Goal: Task Accomplishment & Management: Use online tool/utility

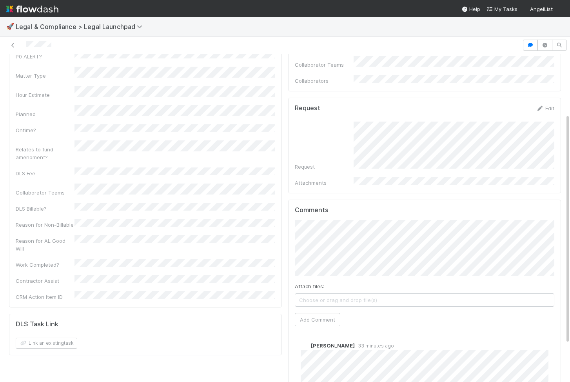
scroll to position [139, 0]
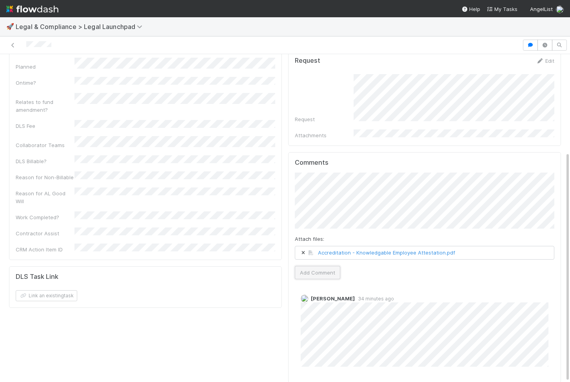
click at [326, 266] on button "Add Comment" at bounding box center [317, 272] width 45 height 13
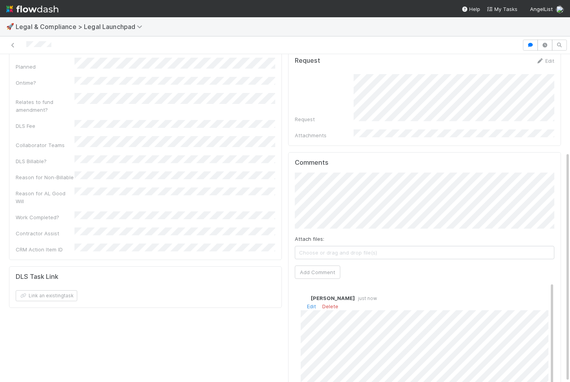
scroll to position [13, 0]
click at [317, 269] on div "Comments Attach files: Screenshot 2025-08-11 at 5.02.21 PM.png Add Comment Viv …" at bounding box center [424, 299] width 259 height 280
click at [458, 181] on html "🚀 Legal & Compliance > Legal Launchpad Not Started Suzanne Elovic Start Move to…" at bounding box center [285, 191] width 570 height 382
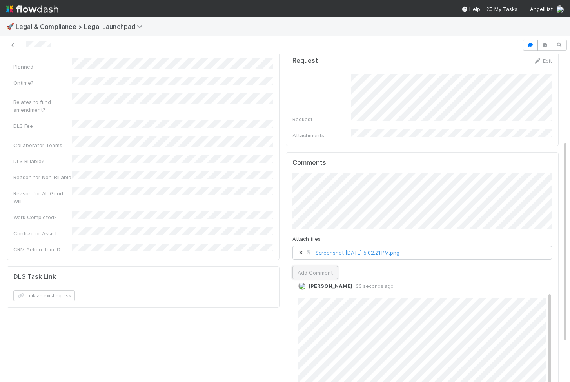
click at [326, 266] on button "Add Comment" at bounding box center [314, 272] width 45 height 13
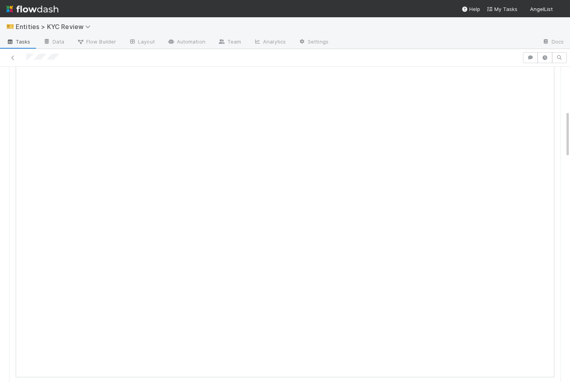
scroll to position [287, 0]
click at [14, 56] on icon at bounding box center [13, 57] width 8 height 5
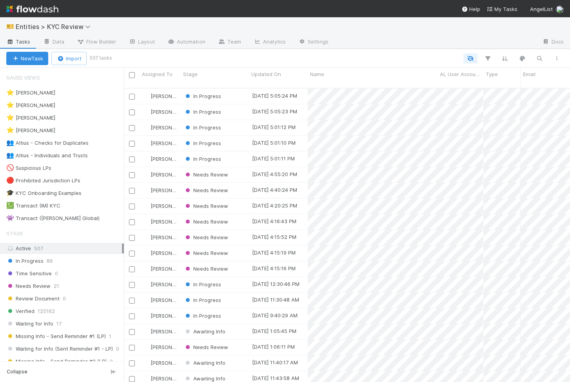
scroll to position [300, 446]
click at [65, 130] on div "⭐ Viv Hong 4" at bounding box center [65, 130] width 118 height 10
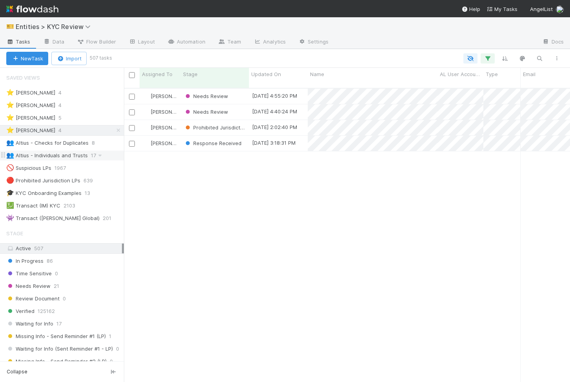
scroll to position [300, 446]
click at [236, 108] on div "Needs Review" at bounding box center [215, 111] width 68 height 15
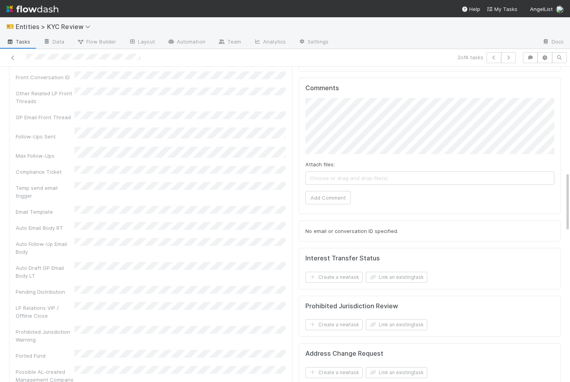
scroll to position [734, 0]
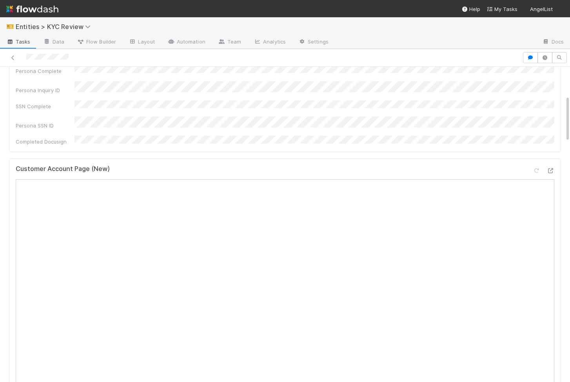
scroll to position [193, 0]
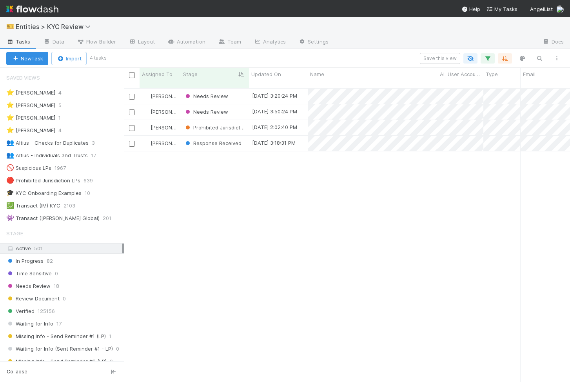
scroll to position [300, 446]
click at [243, 109] on div "Needs Review" at bounding box center [215, 111] width 68 height 15
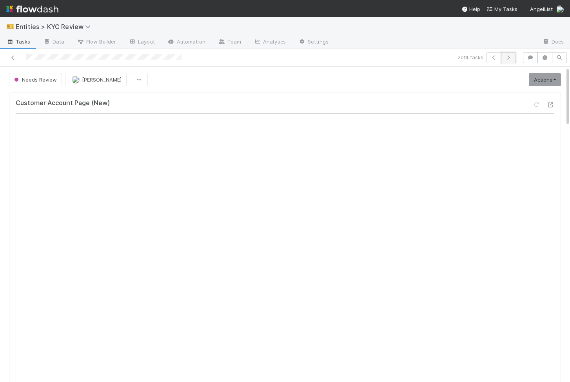
click at [511, 56] on icon "button" at bounding box center [508, 57] width 8 height 5
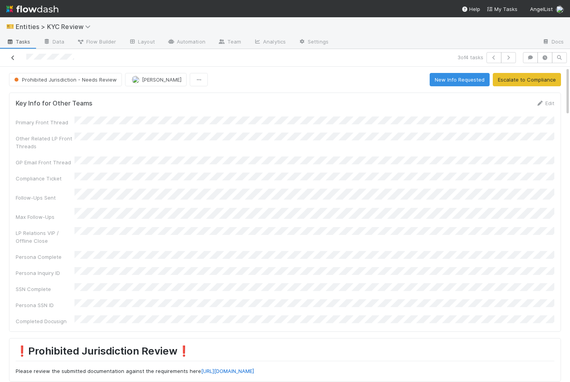
click at [12, 56] on icon at bounding box center [13, 57] width 8 height 5
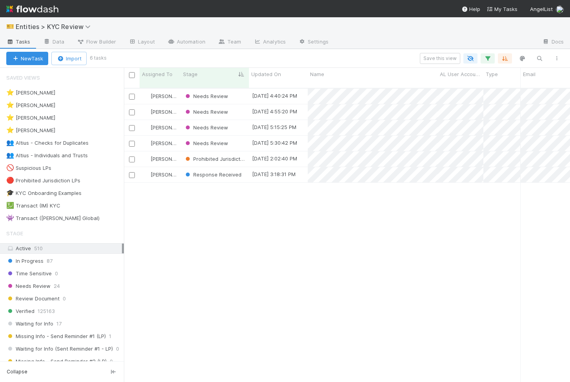
scroll to position [300, 446]
click at [72, 128] on div "⭐ Viv Hong 6" at bounding box center [65, 130] width 118 height 10
click at [239, 138] on div "Needs Review" at bounding box center [215, 143] width 68 height 15
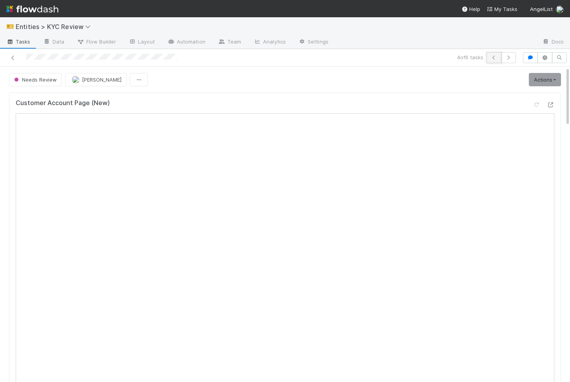
click at [491, 55] on icon "button" at bounding box center [494, 57] width 8 height 5
click at [8, 56] on div at bounding box center [132, 57] width 259 height 11
click at [14, 58] on icon at bounding box center [13, 57] width 8 height 5
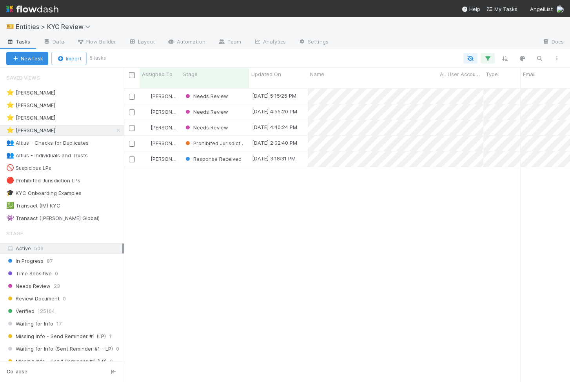
scroll to position [300, 446]
click at [222, 93] on span "Response Received" at bounding box center [213, 96] width 58 height 6
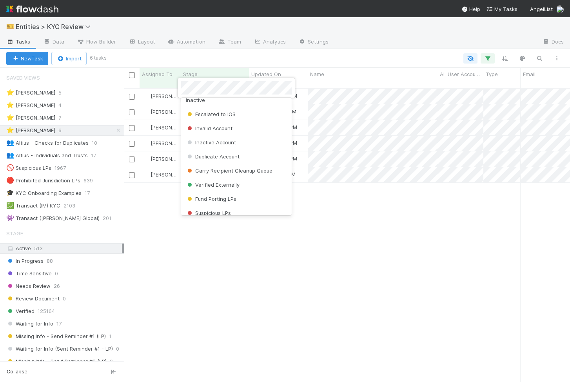
scroll to position [0, 0]
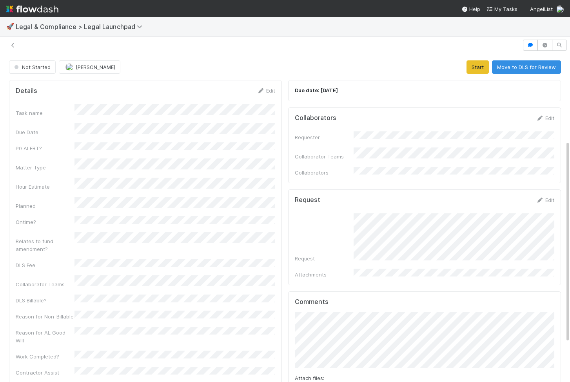
scroll to position [75, 0]
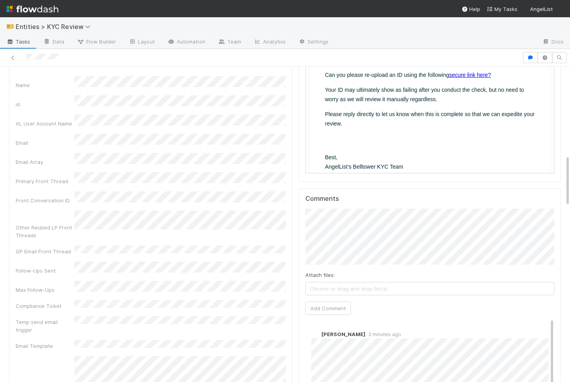
scroll to position [539, 0]
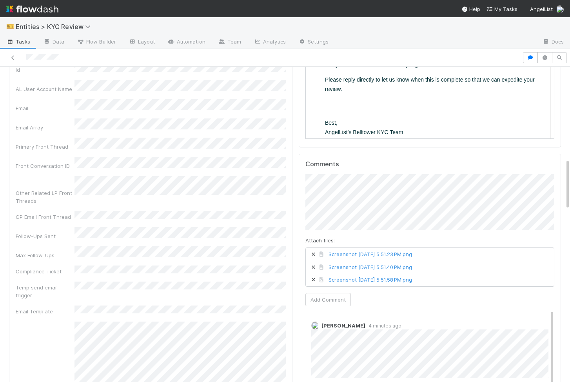
scroll to position [588, 0]
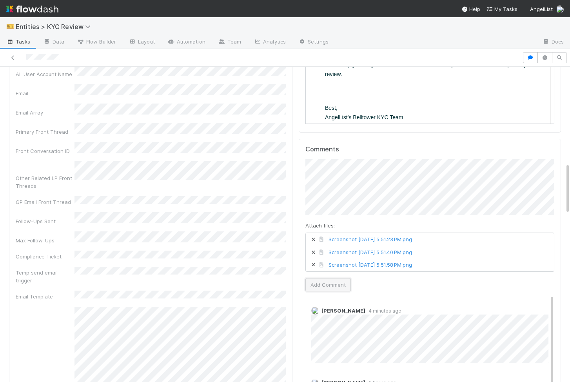
click at [327, 185] on button "Add Comment" at bounding box center [327, 284] width 45 height 13
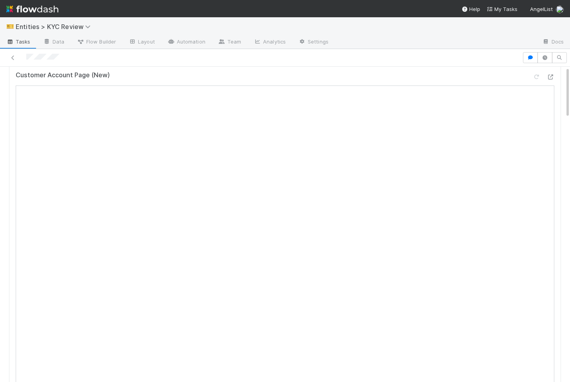
scroll to position [0, 0]
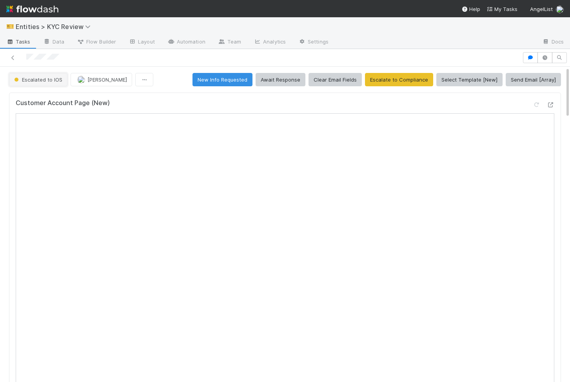
click at [57, 80] on span "Escalated to IOS" at bounding box center [38, 79] width 50 height 6
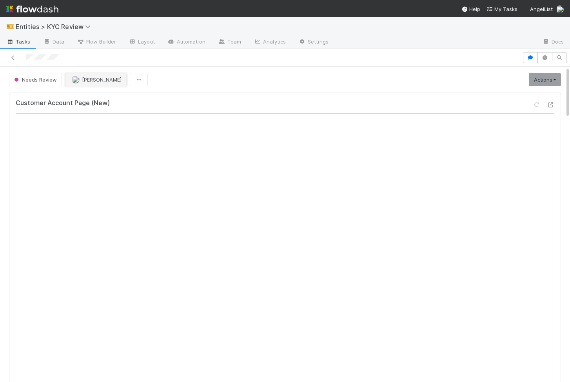
click at [96, 76] on button "Febbie Cervantes" at bounding box center [96, 79] width 62 height 13
click at [13, 60] on link at bounding box center [13, 58] width 8 height 8
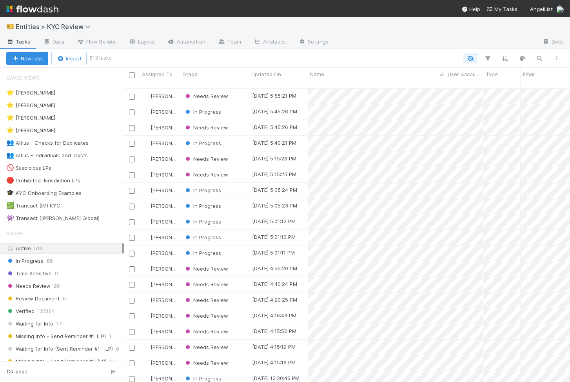
scroll to position [0, 0]
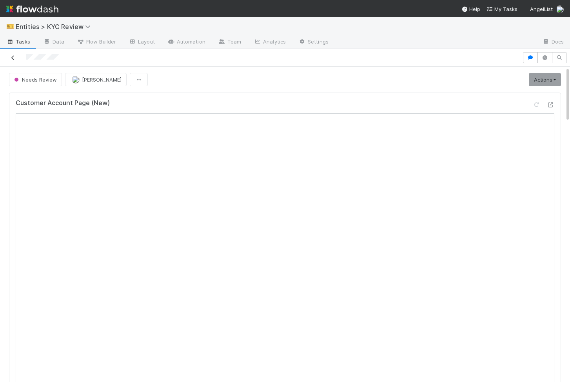
click at [11, 59] on icon at bounding box center [13, 57] width 8 height 5
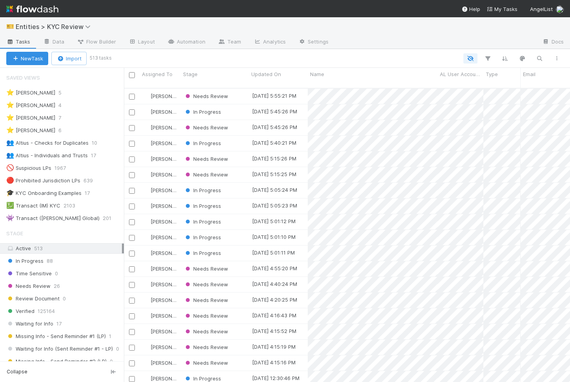
scroll to position [0, 0]
click at [74, 134] on div "⭐ Viv Hong 5" at bounding box center [65, 130] width 118 height 10
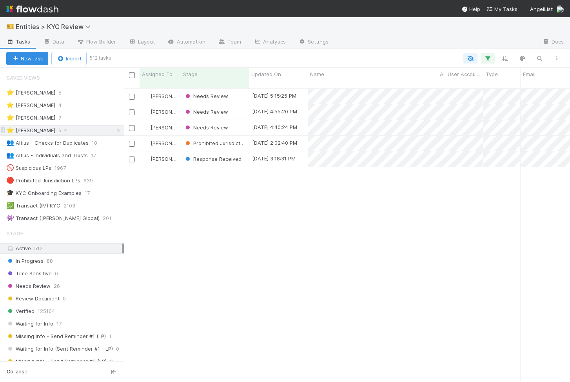
scroll to position [300, 446]
click at [62, 104] on icon at bounding box center [66, 105] width 8 height 5
click at [160, 185] on div "View Settings Default for everyone Rename this view Delete this view" at bounding box center [285, 191] width 570 height 382
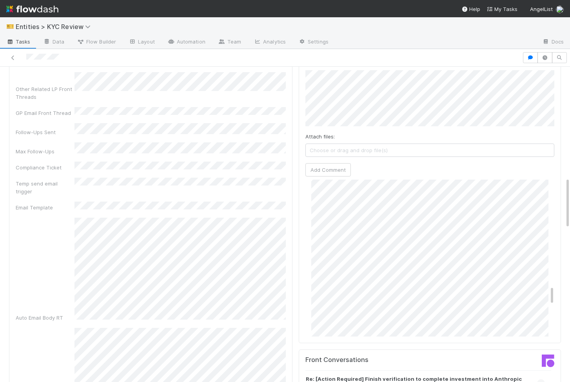
scroll to position [843, 0]
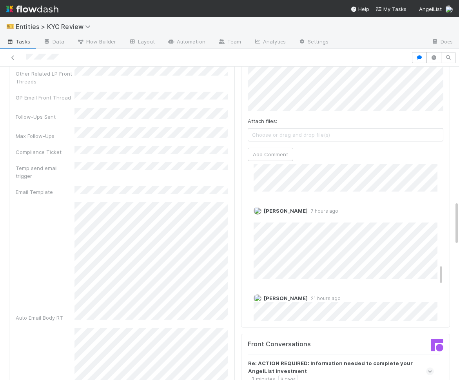
scroll to position [1006, 0]
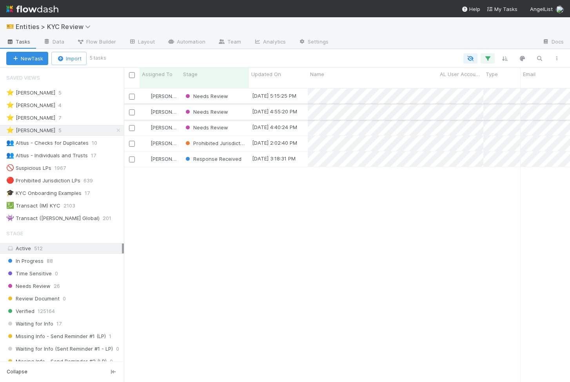
scroll to position [300, 446]
click at [210, 93] on span "Needs Review" at bounding box center [206, 96] width 44 height 6
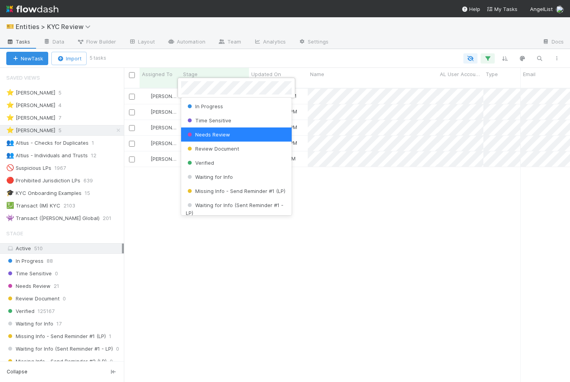
click at [158, 86] on div at bounding box center [285, 191] width 570 height 382
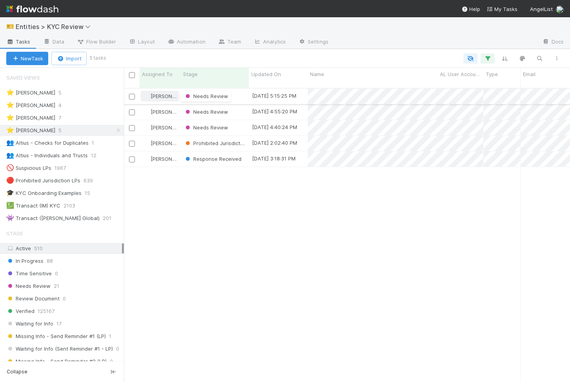
click at [158, 93] on span "Viv Hong" at bounding box center [170, 96] width 40 height 6
click at [161, 93] on span "Viv Hong" at bounding box center [170, 96] width 40 height 6
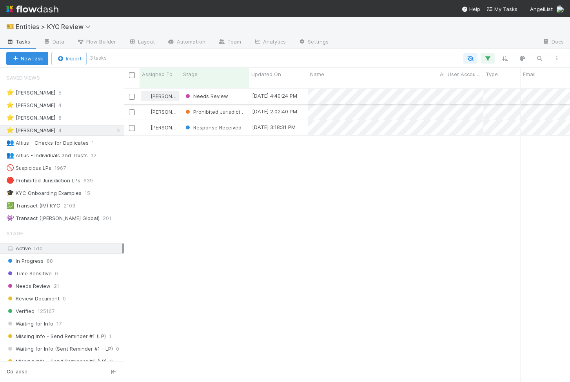
click at [164, 93] on span "Viv Hong" at bounding box center [170, 96] width 40 height 6
click at [202, 132] on div "Viv Hong Prohibited Jurisdiction - Needs Review 8/7/25, 2:02:40 PM 8/6/25, 10:5…" at bounding box center [347, 238] width 446 height 299
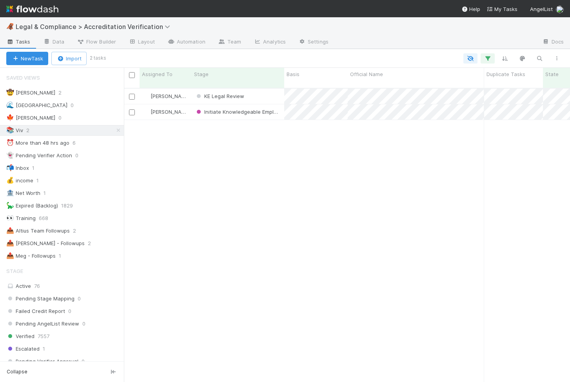
scroll to position [300, 446]
